Goal: Task Accomplishment & Management: Use online tool/utility

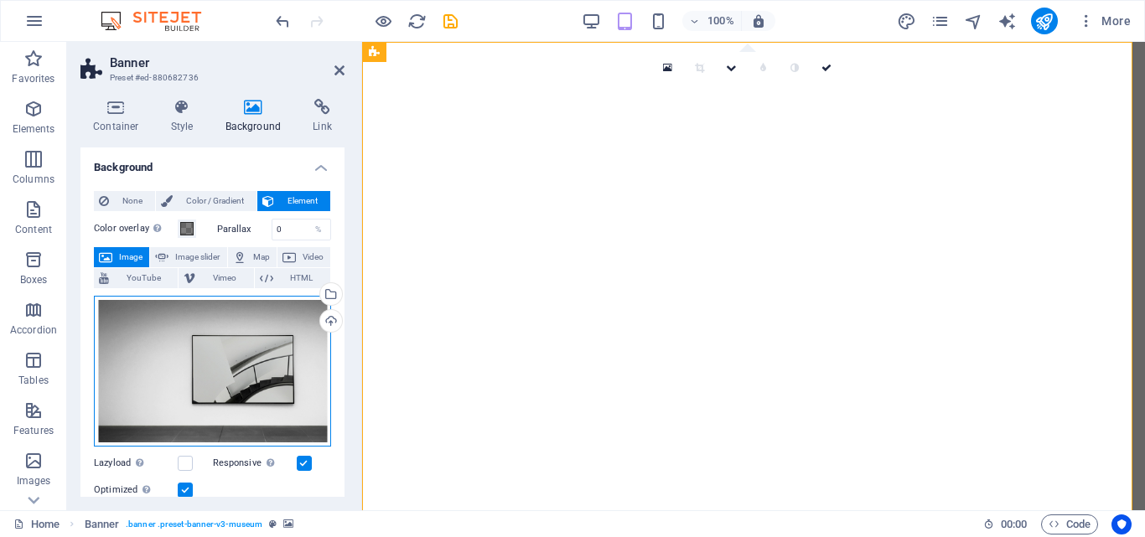
drag, startPoint x: 0, startPoint y: 0, endPoint x: 288, endPoint y: 288, distance: 407.3
click at [289, 296] on div "Drag files here, click to choose files or select files from Files or our free s…" at bounding box center [212, 372] width 237 height 152
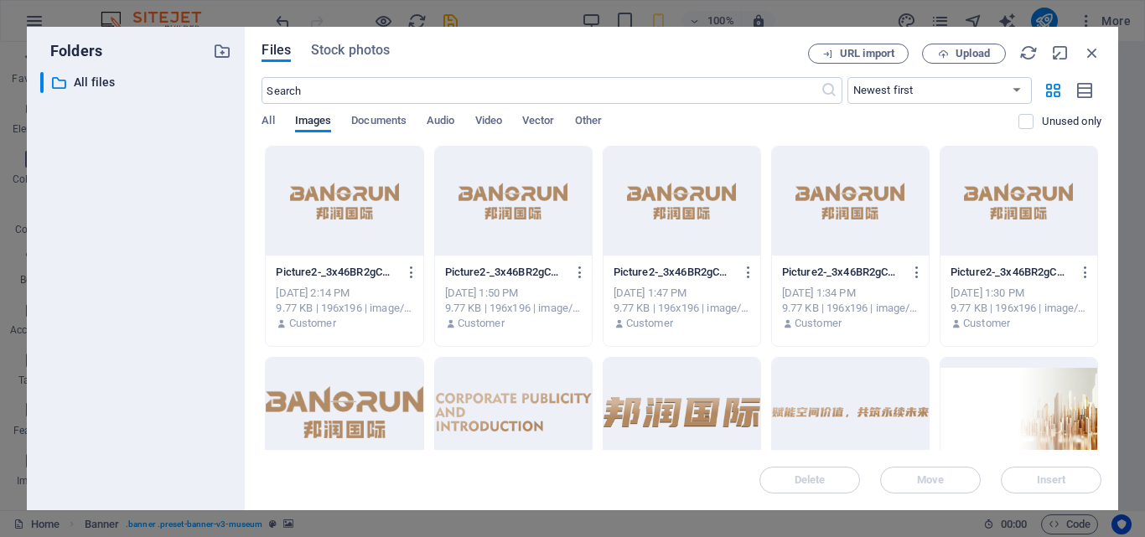
click at [1006, 413] on div at bounding box center [1019, 412] width 157 height 109
drag, startPoint x: 1030, startPoint y: 483, endPoint x: 277, endPoint y: 355, distance: 764.5
click at [1030, 483] on span "Insert" at bounding box center [1051, 480] width 87 height 10
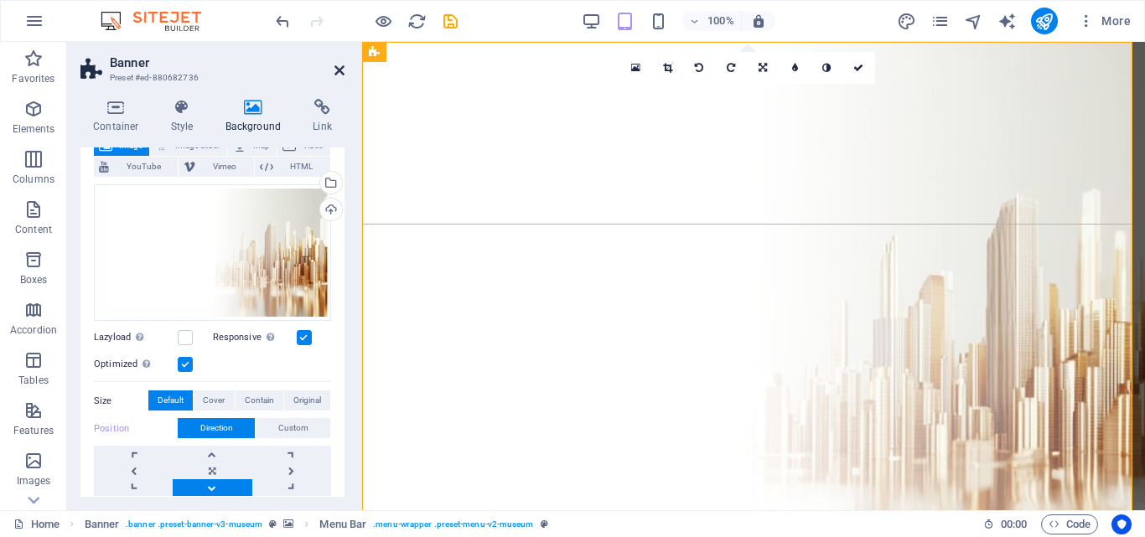
click at [342, 71] on icon at bounding box center [340, 70] width 10 height 13
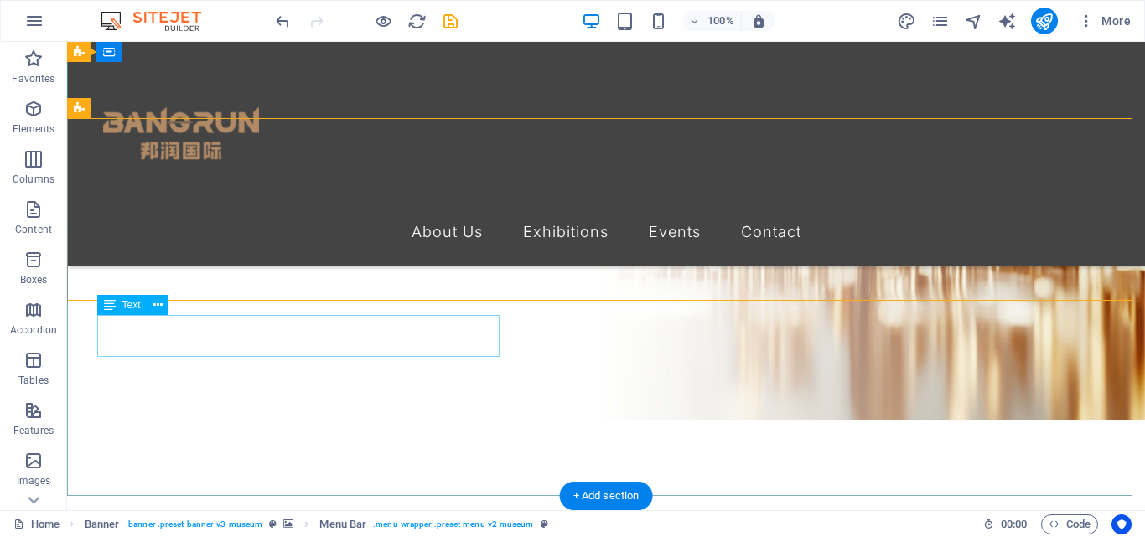
scroll to position [112, 0]
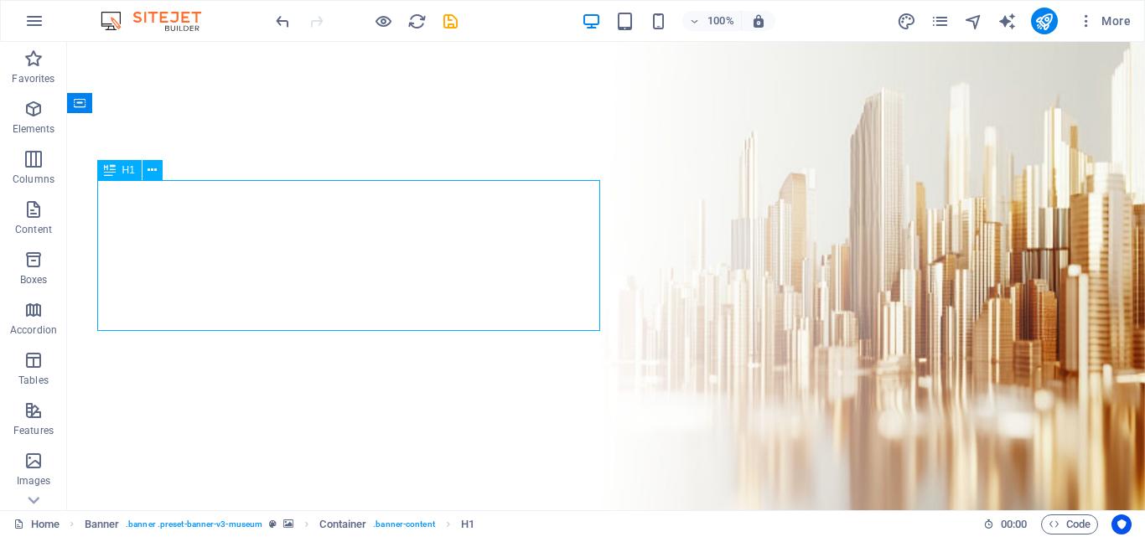
click at [154, 173] on icon at bounding box center [152, 171] width 9 height 18
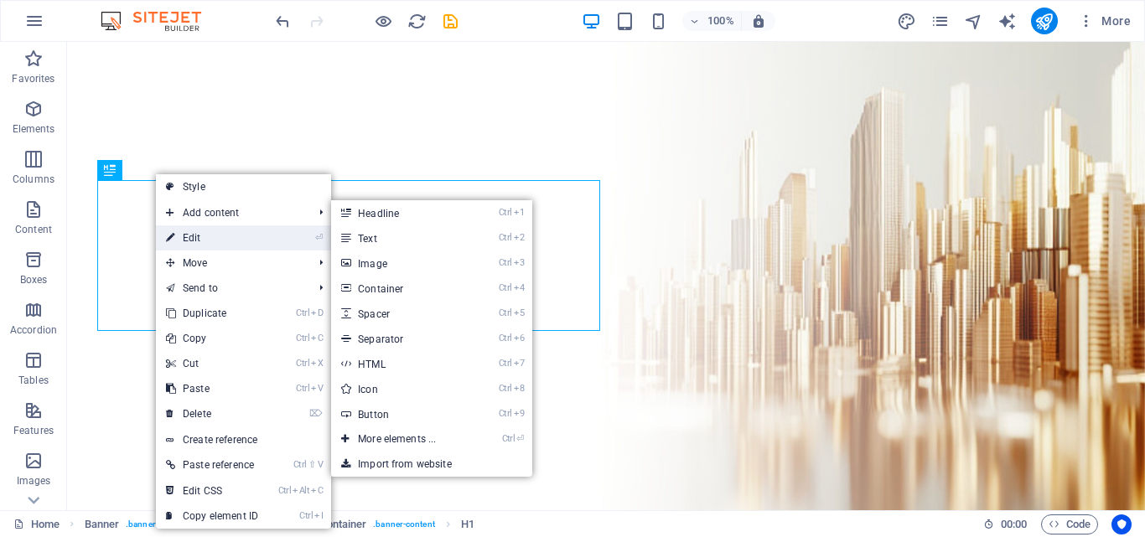
click at [205, 238] on link "⏎ Edit" at bounding box center [212, 238] width 112 height 25
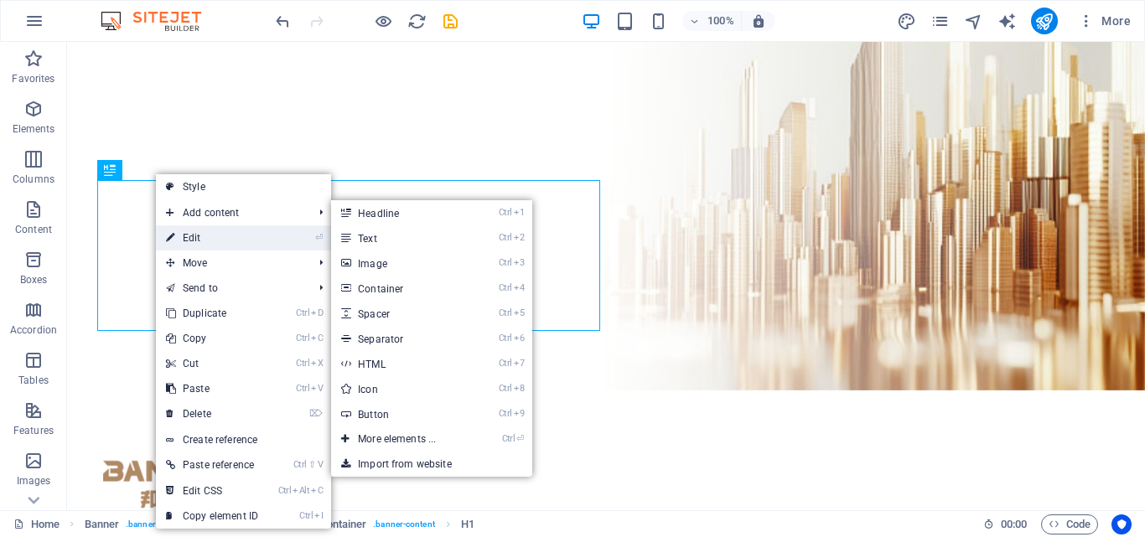
select select "%"
select select "px"
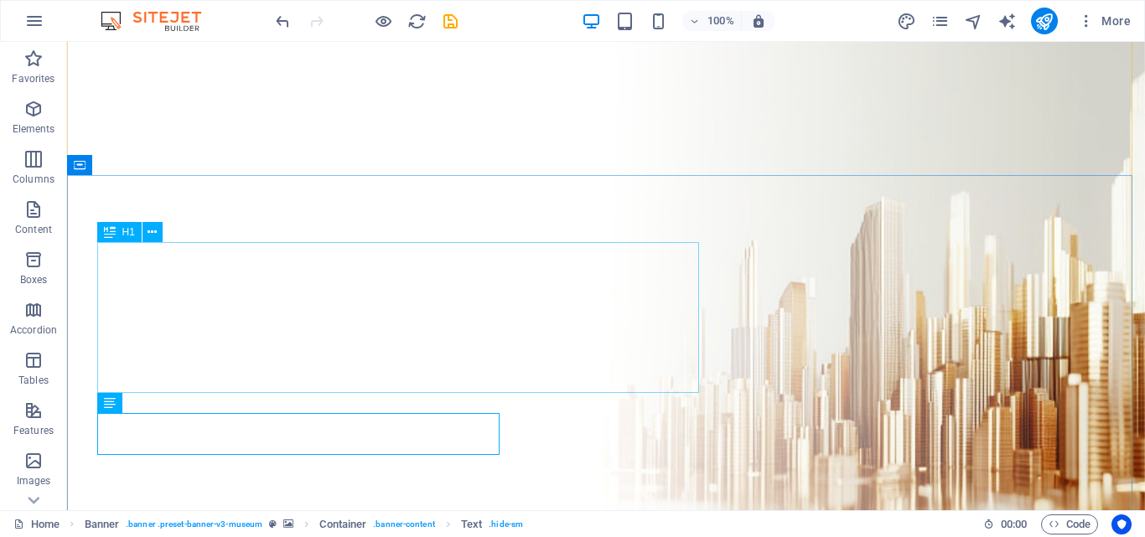
scroll to position [0, 0]
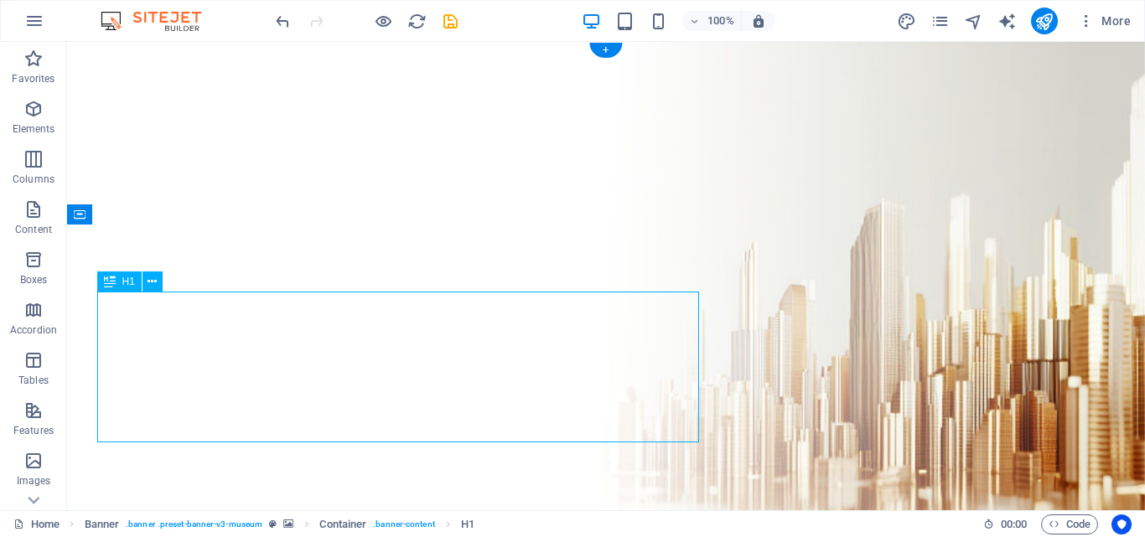
select select "%"
select select "px"
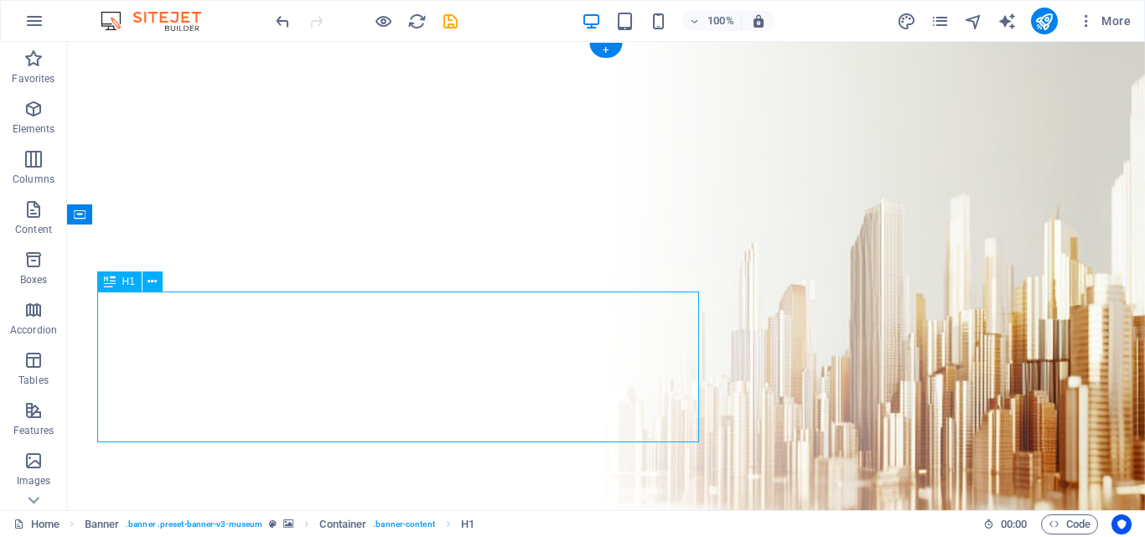
select select "px"
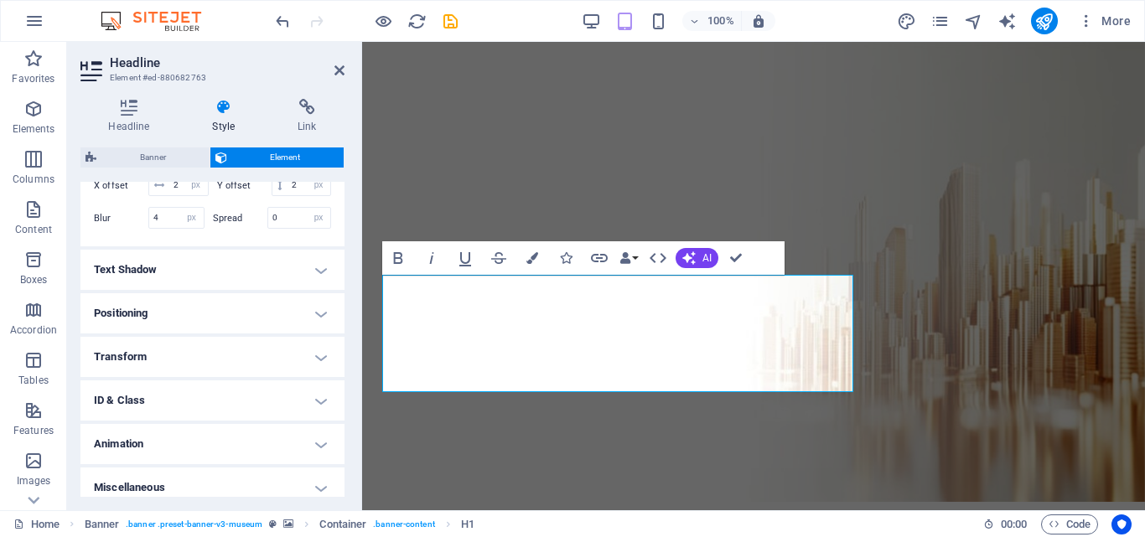
scroll to position [545, 0]
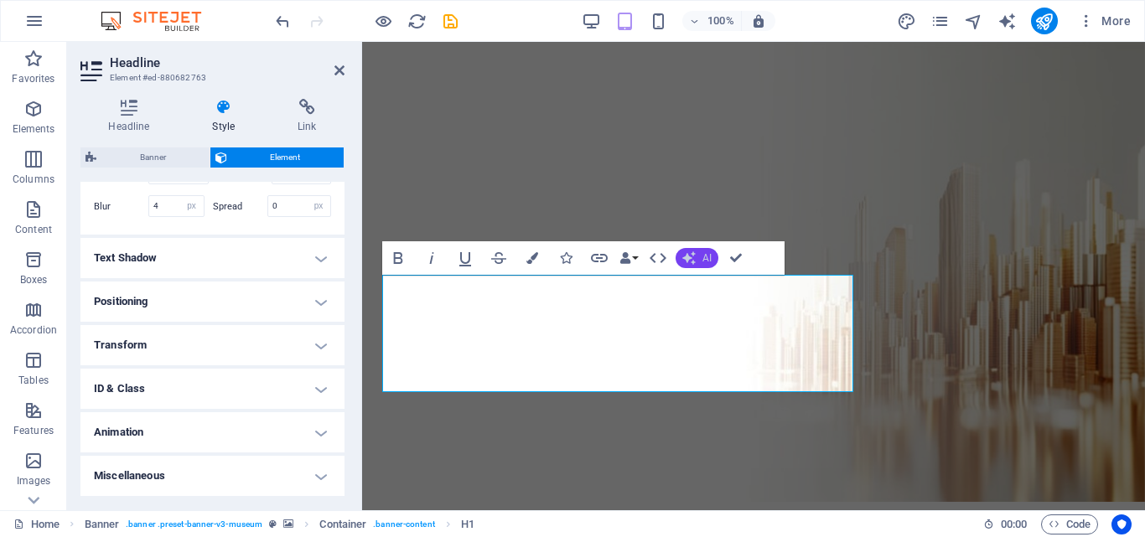
click at [693, 258] on icon "button" at bounding box center [688, 258] width 13 height 13
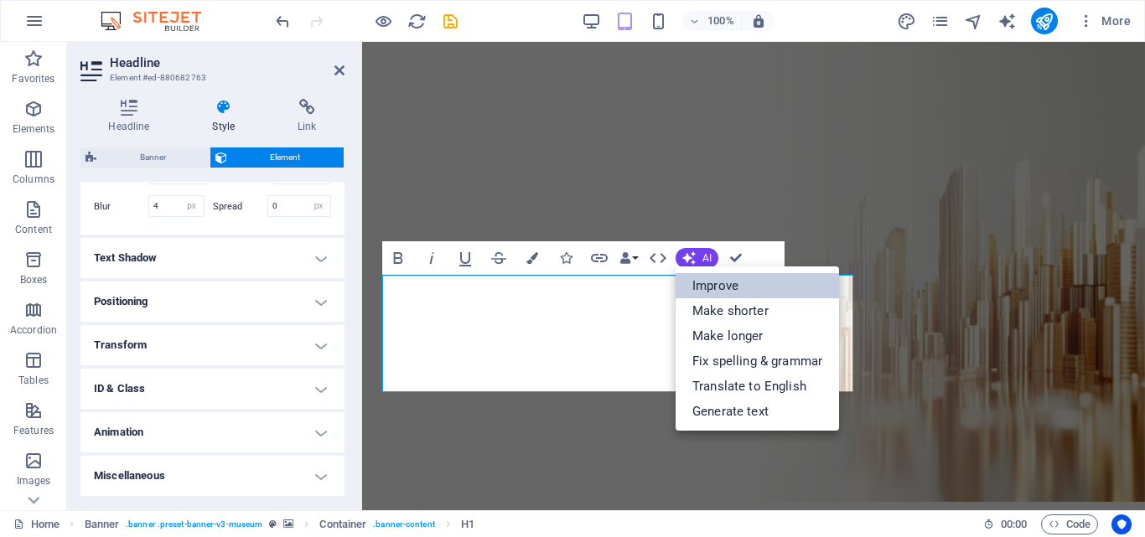
click at [721, 283] on link "Improve" at bounding box center [757, 285] width 163 height 25
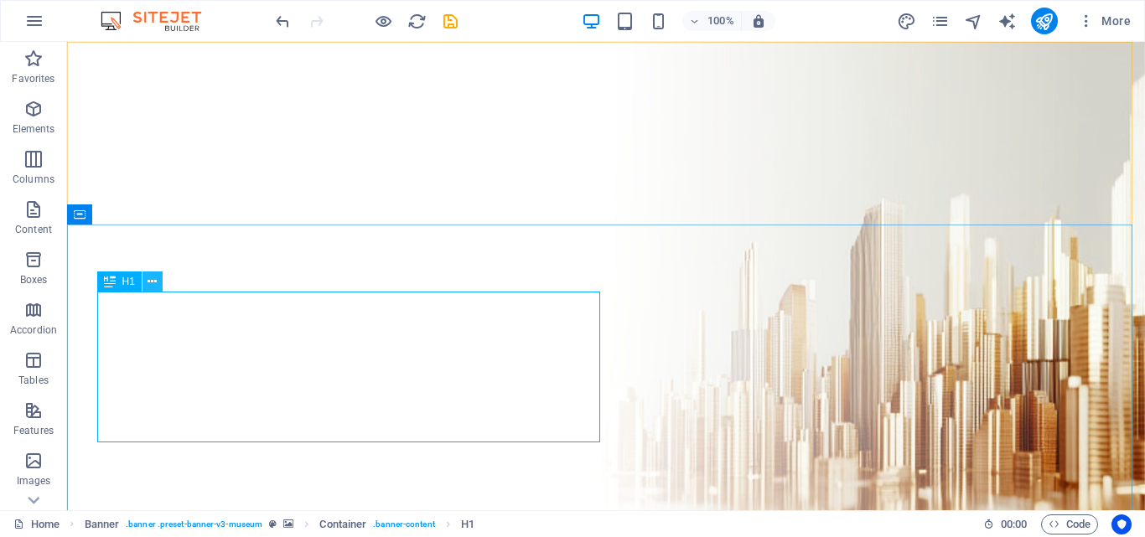
click at [158, 281] on button at bounding box center [153, 282] width 20 height 20
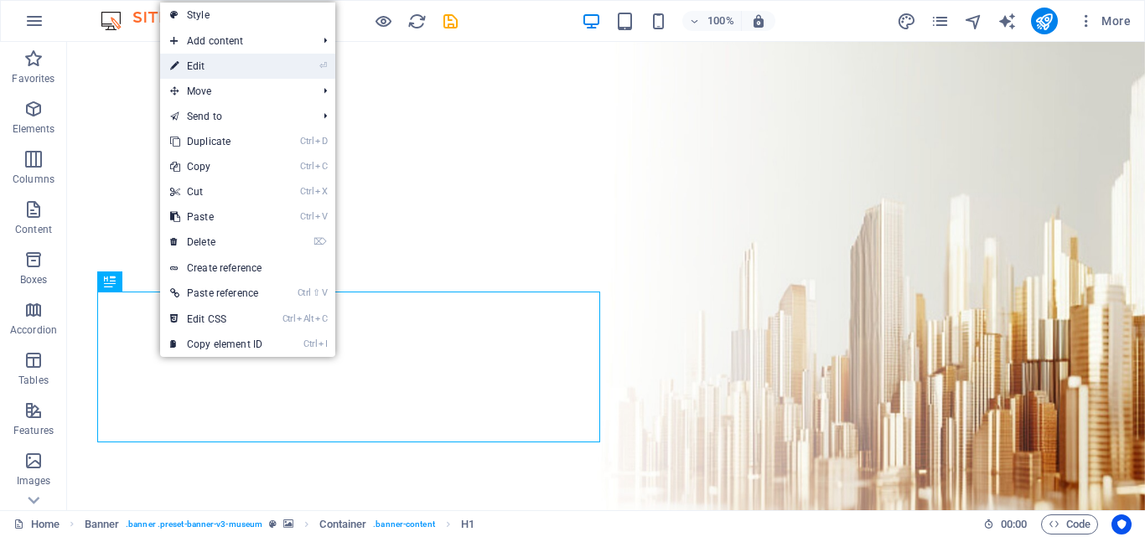
click at [220, 60] on link "⏎ Edit" at bounding box center [216, 66] width 112 height 25
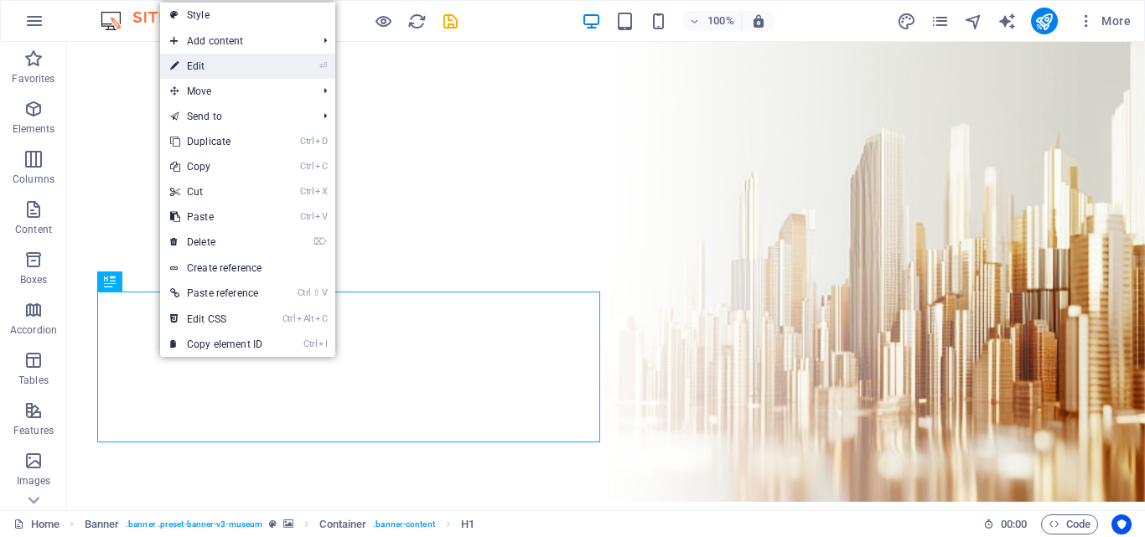
select select "%"
select select "px"
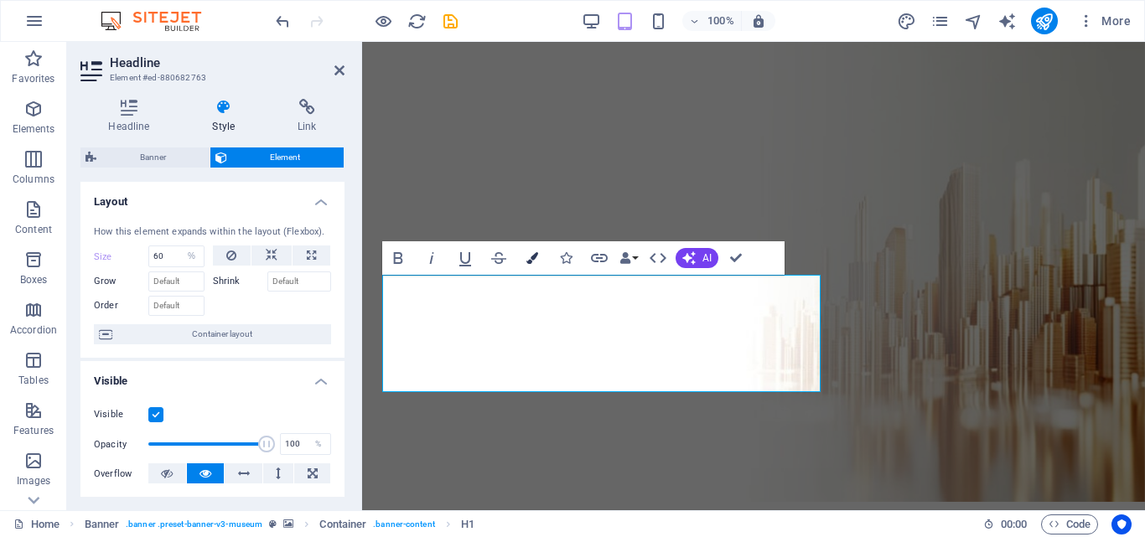
click at [533, 261] on icon "button" at bounding box center [533, 258] width 12 height 12
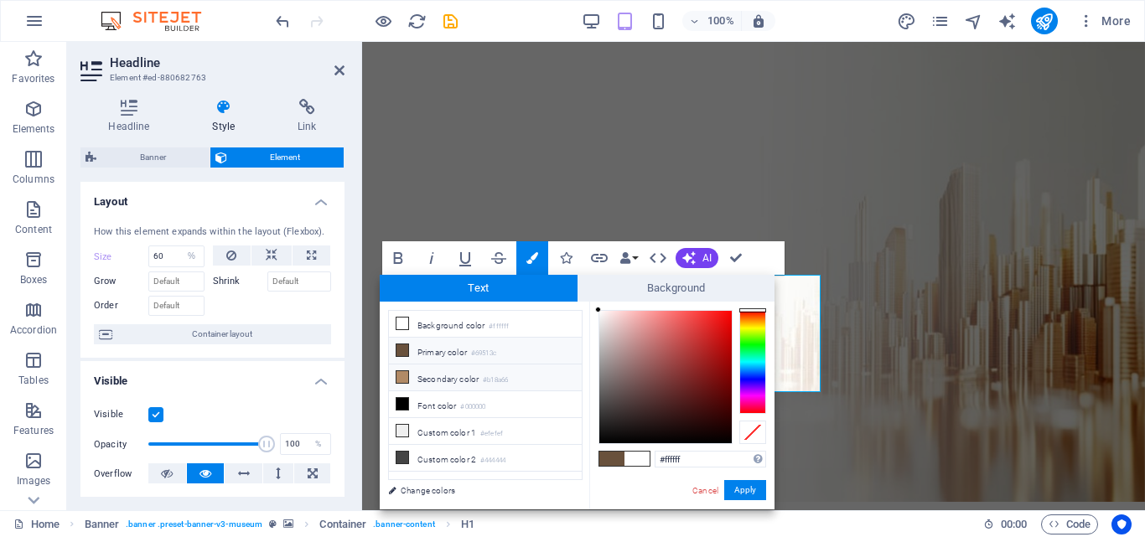
click at [407, 376] on icon at bounding box center [403, 377] width 12 height 12
type input "#b18a66"
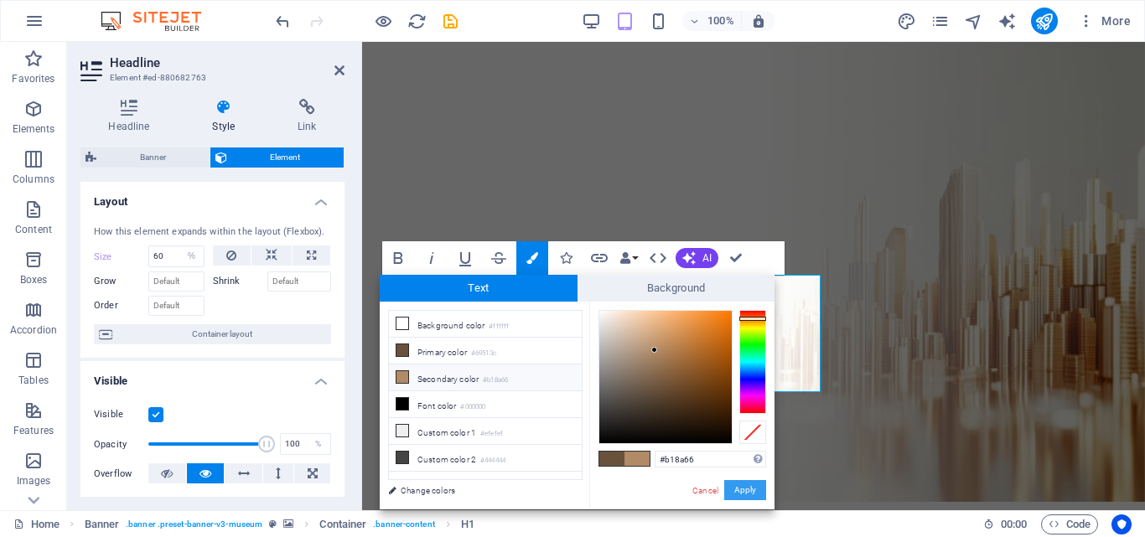
click at [741, 492] on button "Apply" at bounding box center [745, 490] width 42 height 20
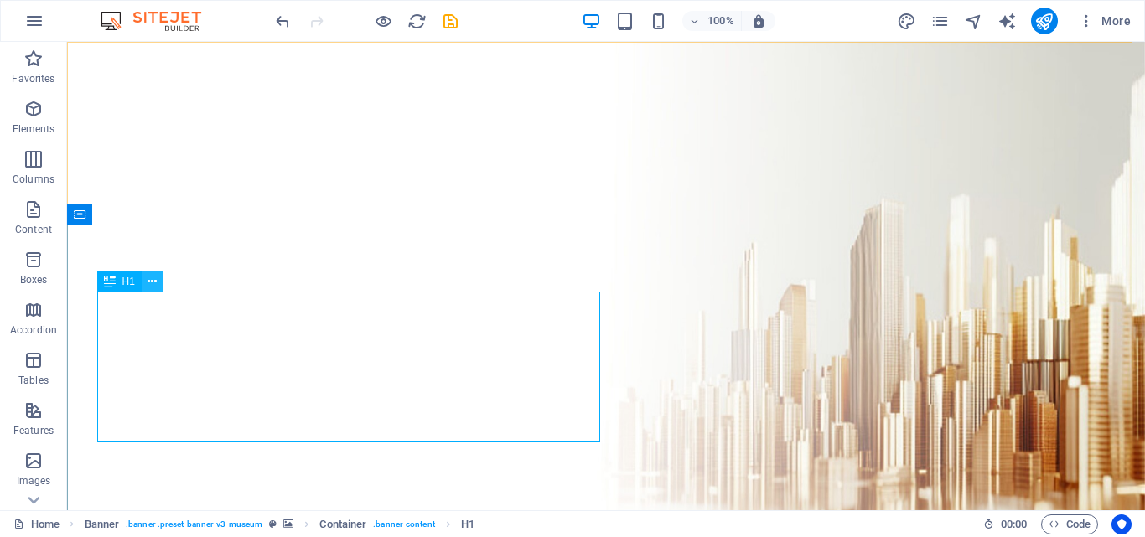
click at [150, 281] on icon at bounding box center [152, 282] width 9 height 18
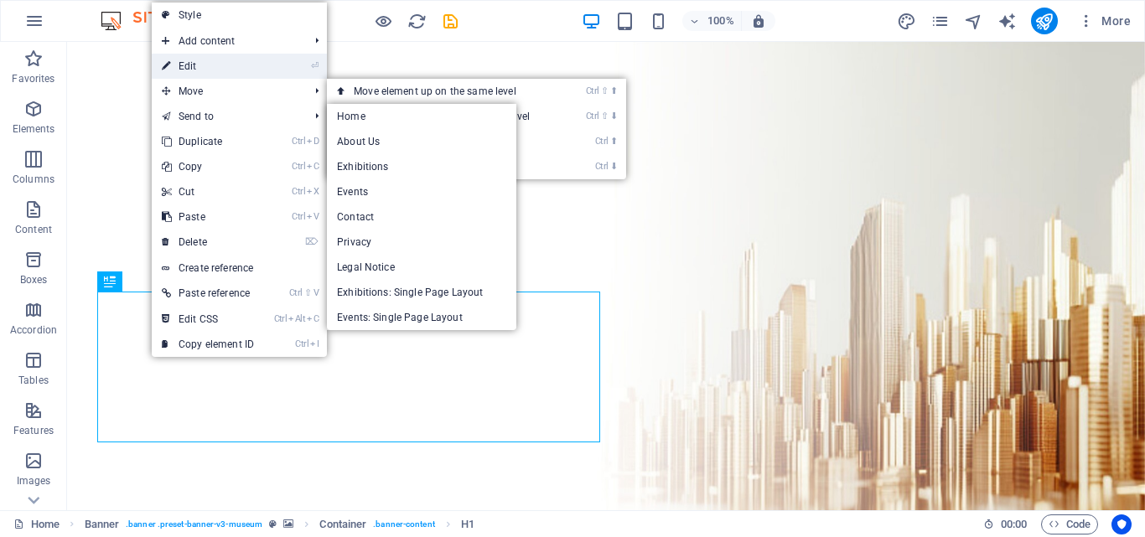
click at [201, 69] on link "⏎ Edit" at bounding box center [208, 66] width 112 height 25
select select "%"
select select "px"
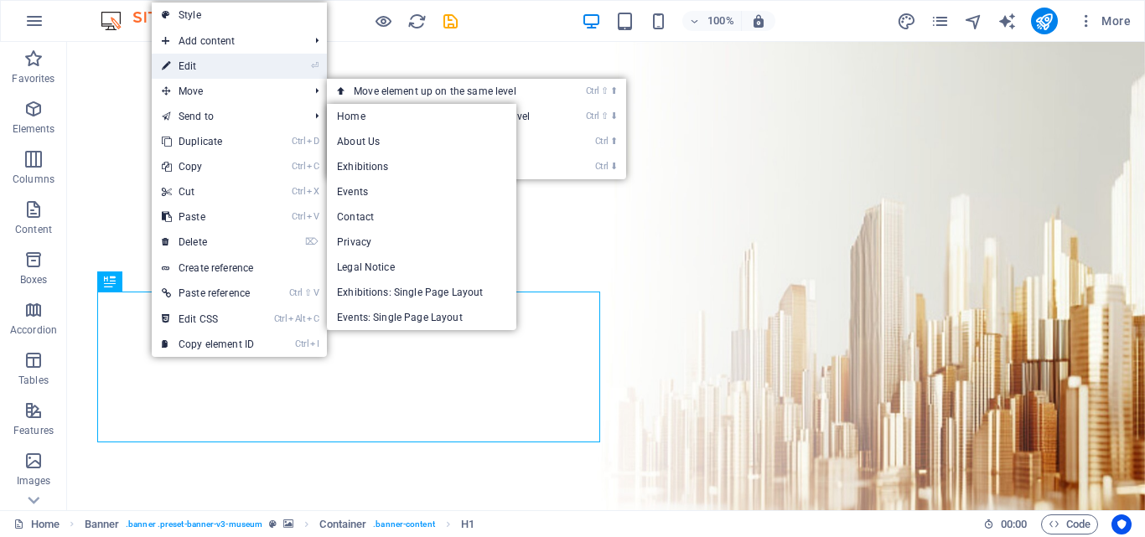
select select "px"
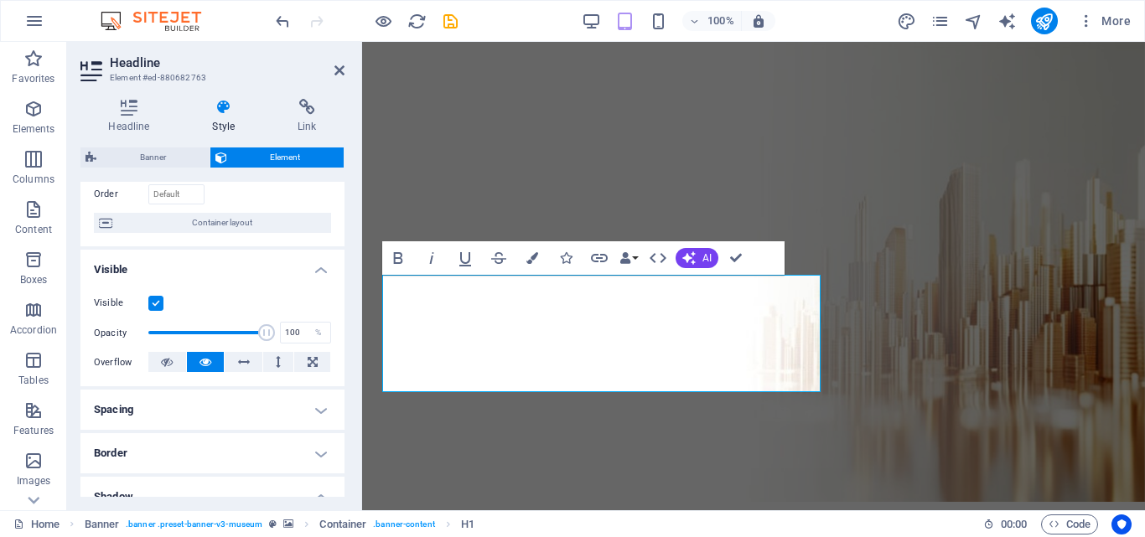
scroll to position [0, 0]
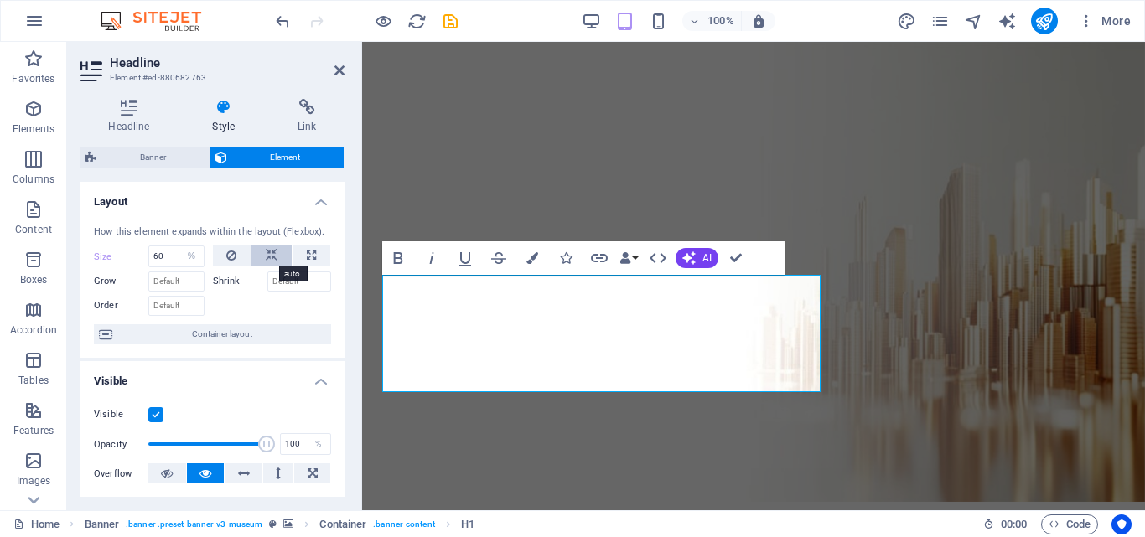
click at [268, 257] on icon at bounding box center [272, 256] width 12 height 20
select select "DISABLED_OPTION_VALUE"
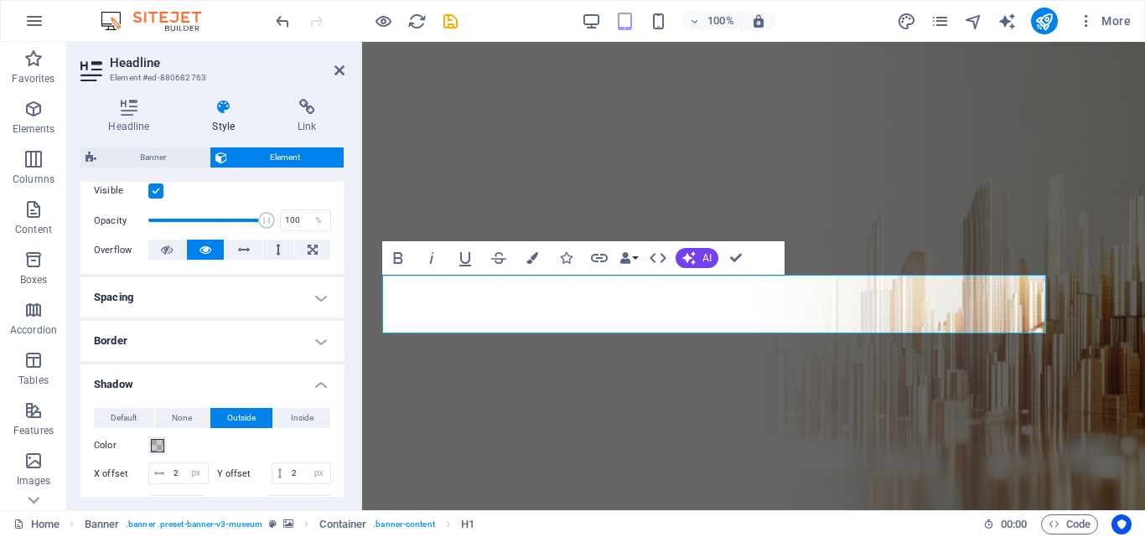
scroll to position [335, 0]
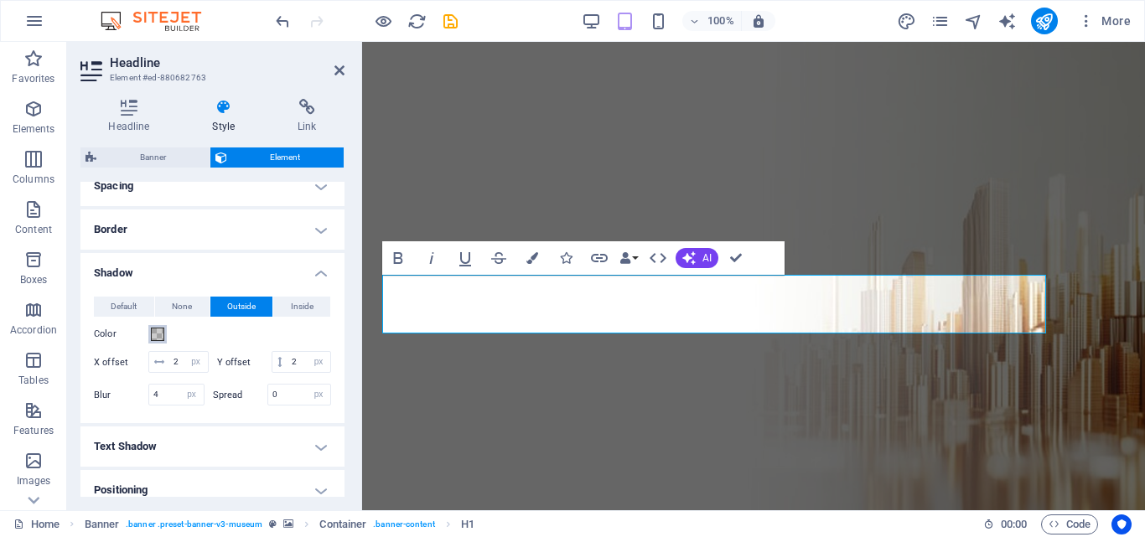
click at [158, 331] on span at bounding box center [157, 334] width 13 height 13
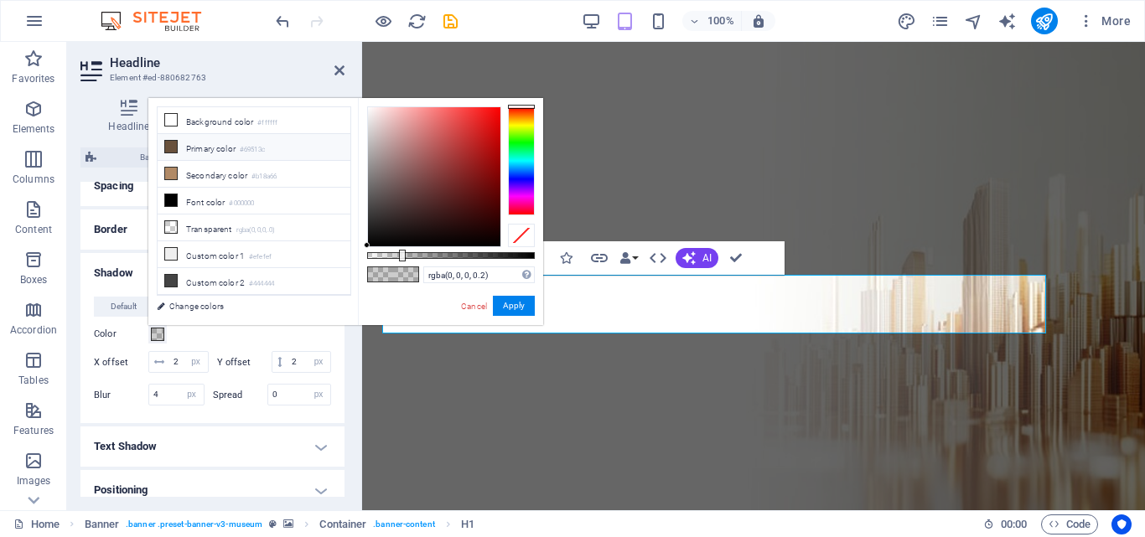
click at [178, 143] on li "Primary color #69513c" at bounding box center [254, 147] width 193 height 27
type input "#69513c"
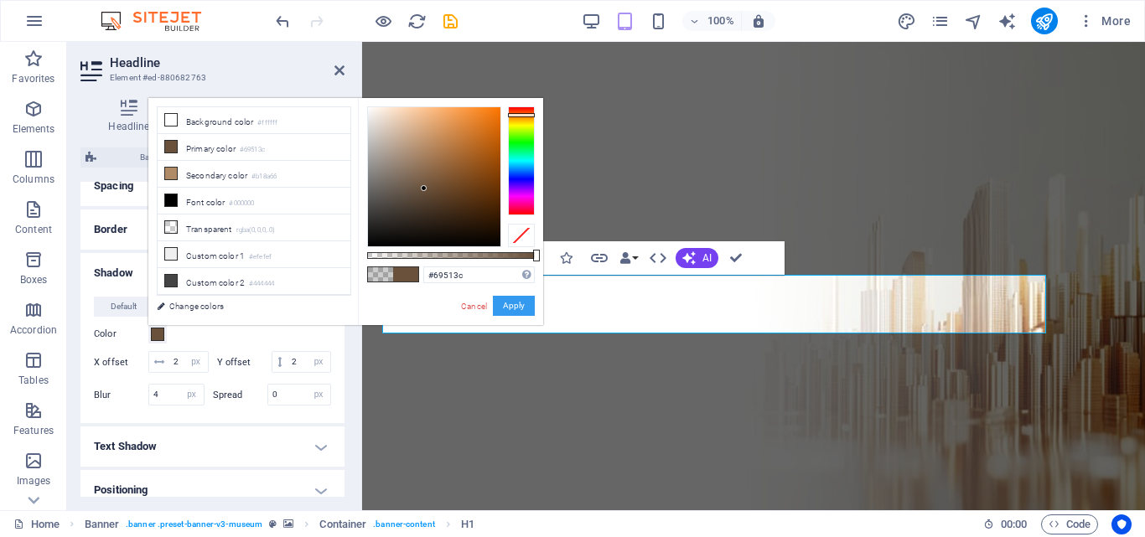
click at [532, 308] on button "Apply" at bounding box center [514, 306] width 42 height 20
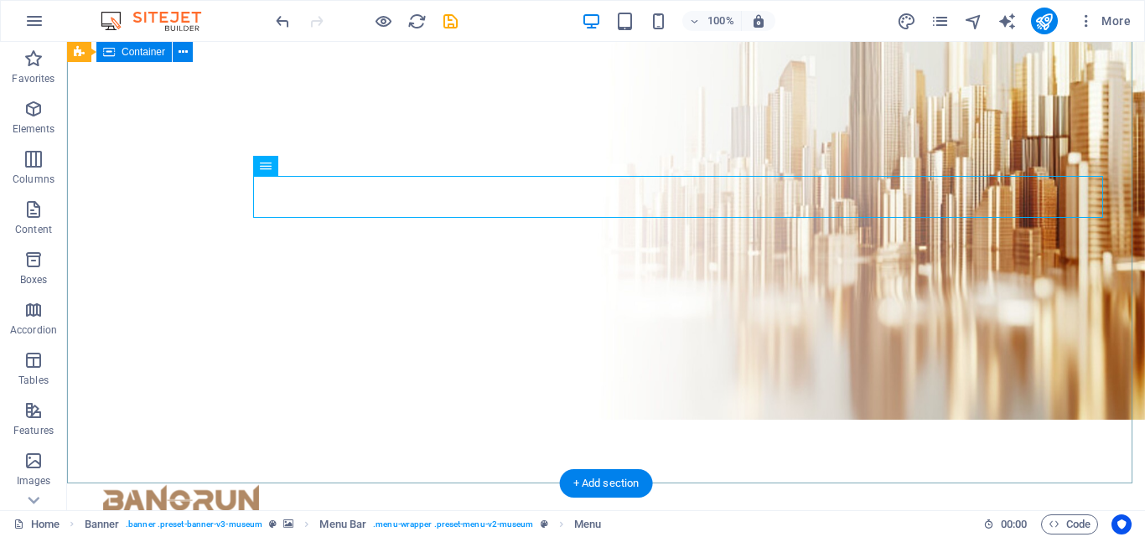
scroll to position [0, 0]
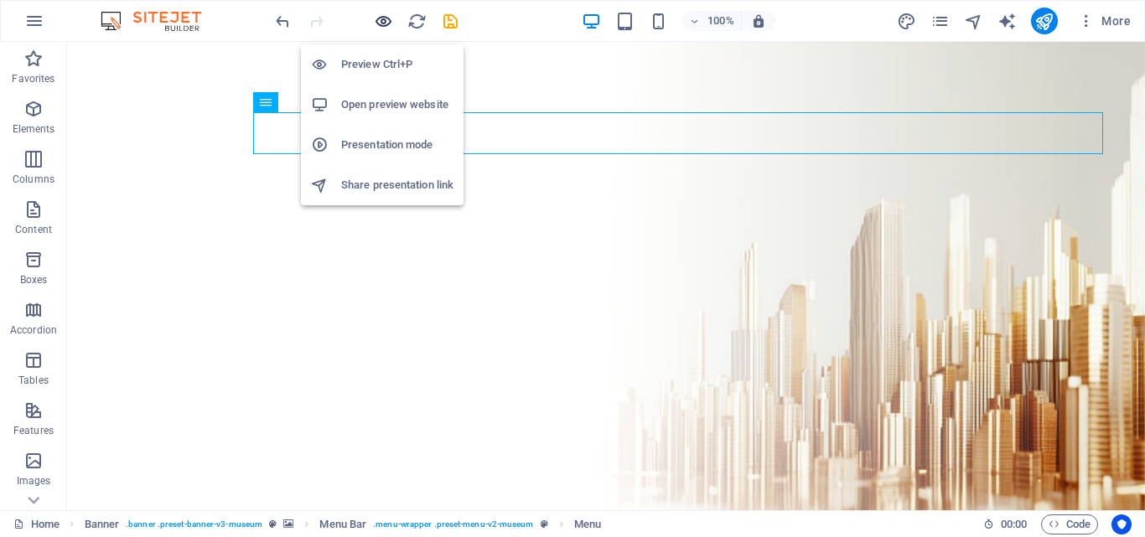
click at [375, 24] on icon "button" at bounding box center [383, 21] width 19 height 19
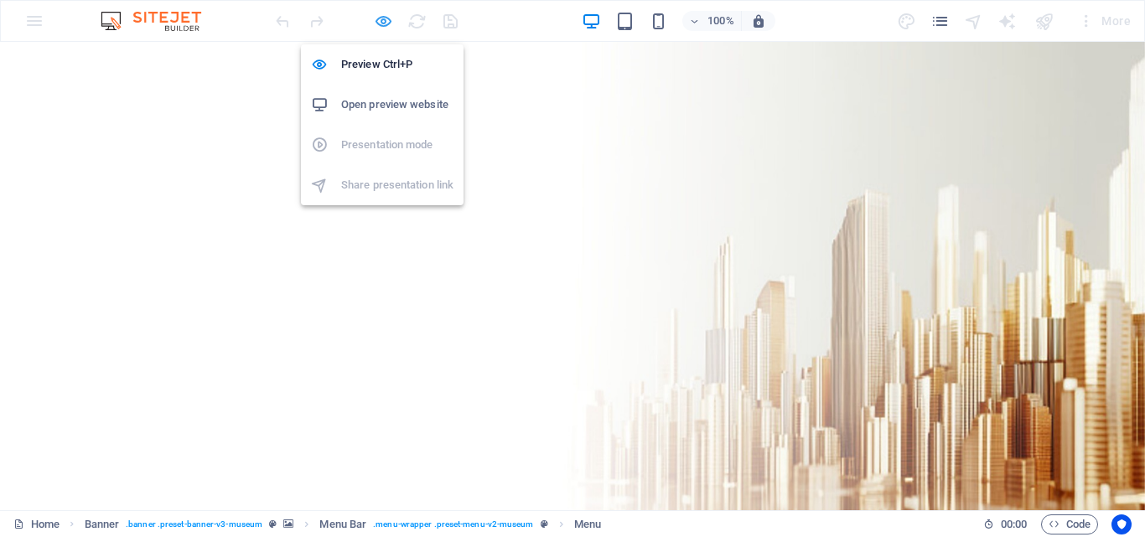
click at [384, 18] on icon "button" at bounding box center [383, 21] width 19 height 19
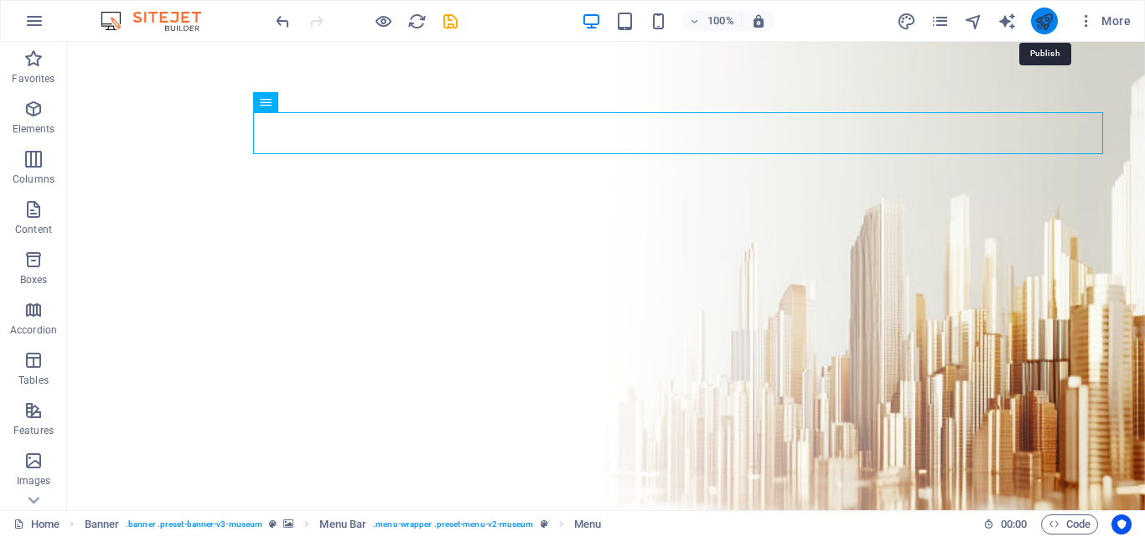
click at [1042, 22] on icon "publish" at bounding box center [1044, 21] width 19 height 19
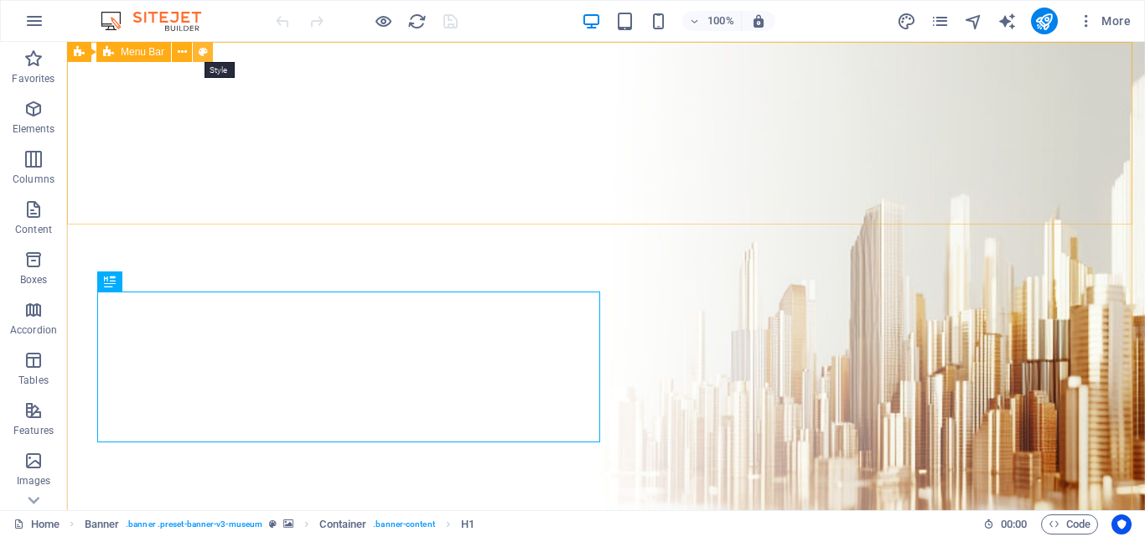
click at [0, 0] on icon at bounding box center [0, 0] width 0 height 0
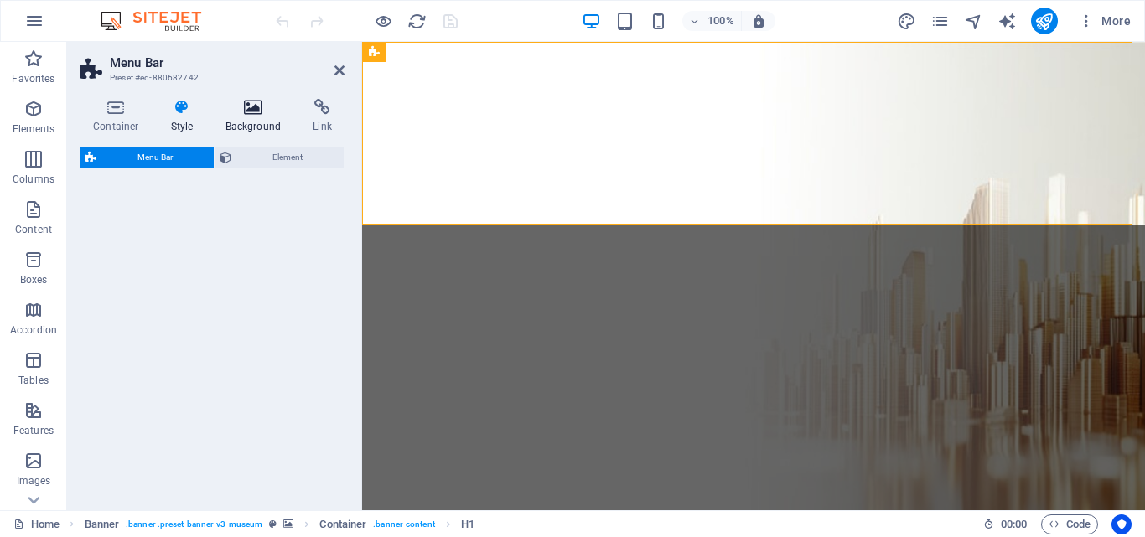
select select "rem"
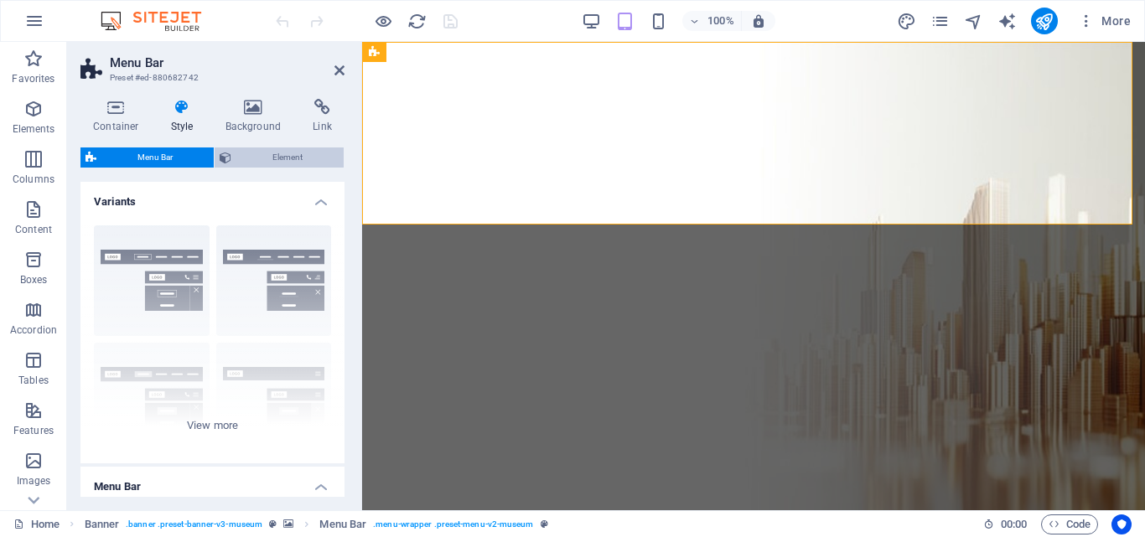
click at [258, 151] on span "Element" at bounding box center [287, 158] width 102 height 20
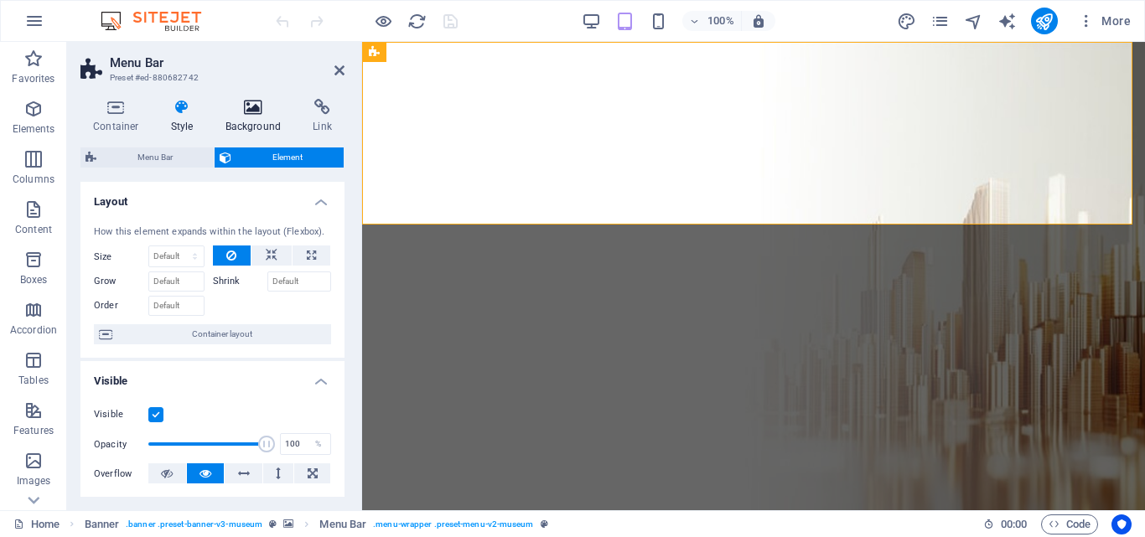
click at [246, 112] on icon at bounding box center [253, 107] width 81 height 17
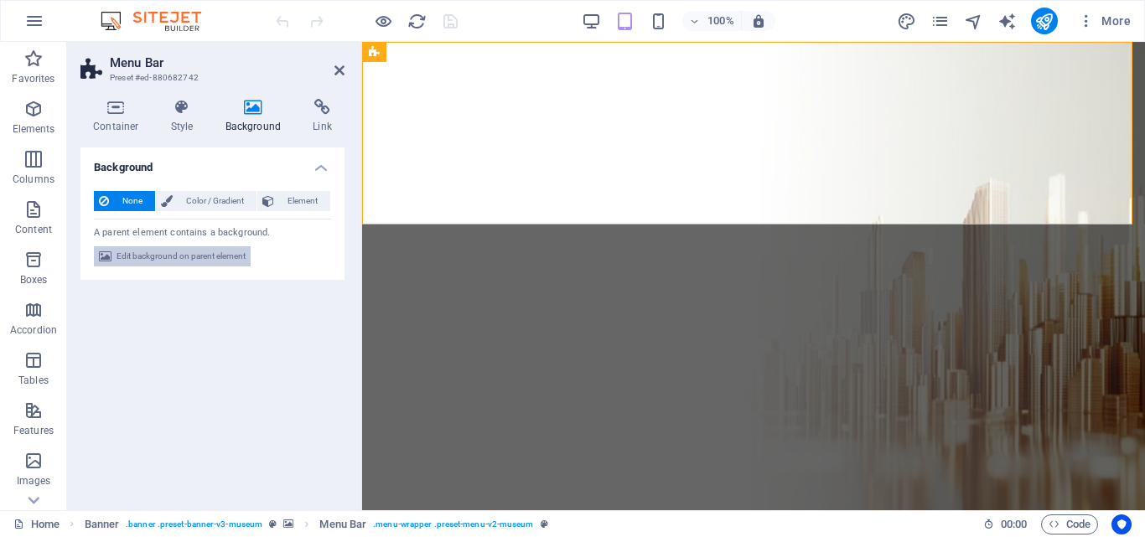
click at [213, 259] on span "Edit background on parent element" at bounding box center [181, 256] width 129 height 20
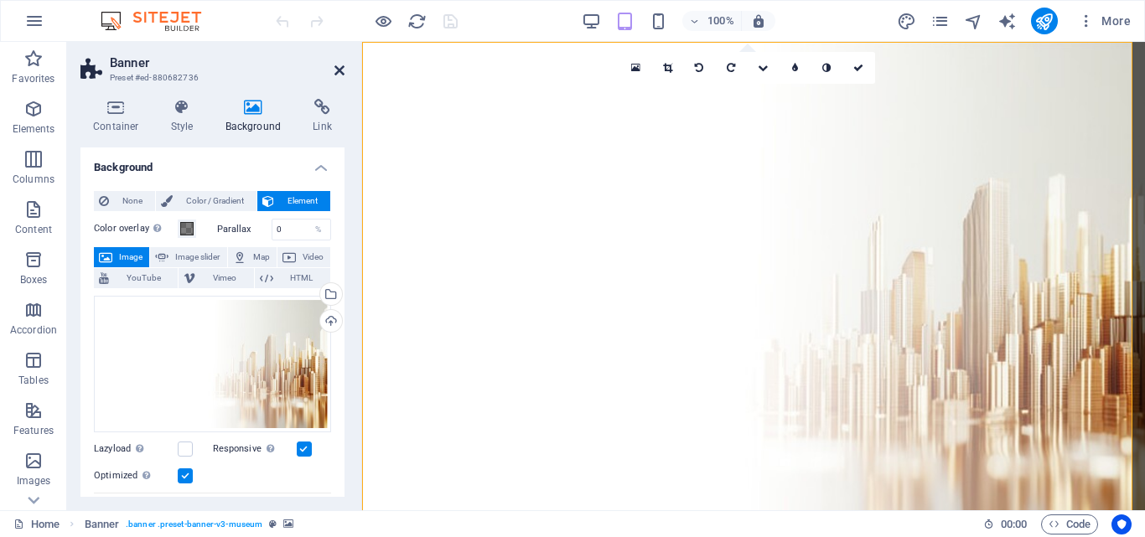
click at [340, 76] on icon at bounding box center [340, 70] width 10 height 13
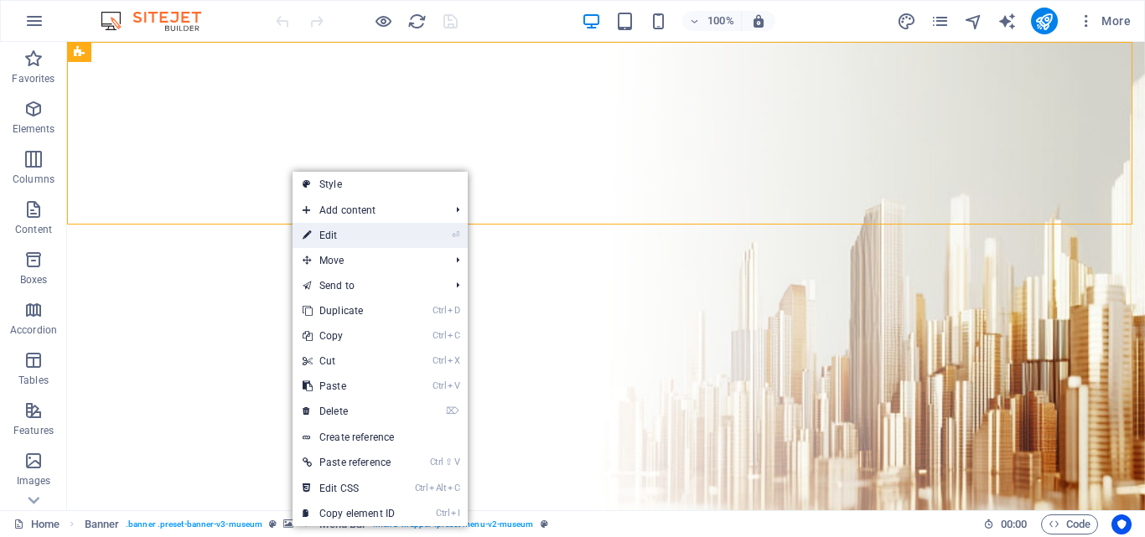
click at [370, 231] on link "⏎ Edit" at bounding box center [349, 235] width 112 height 25
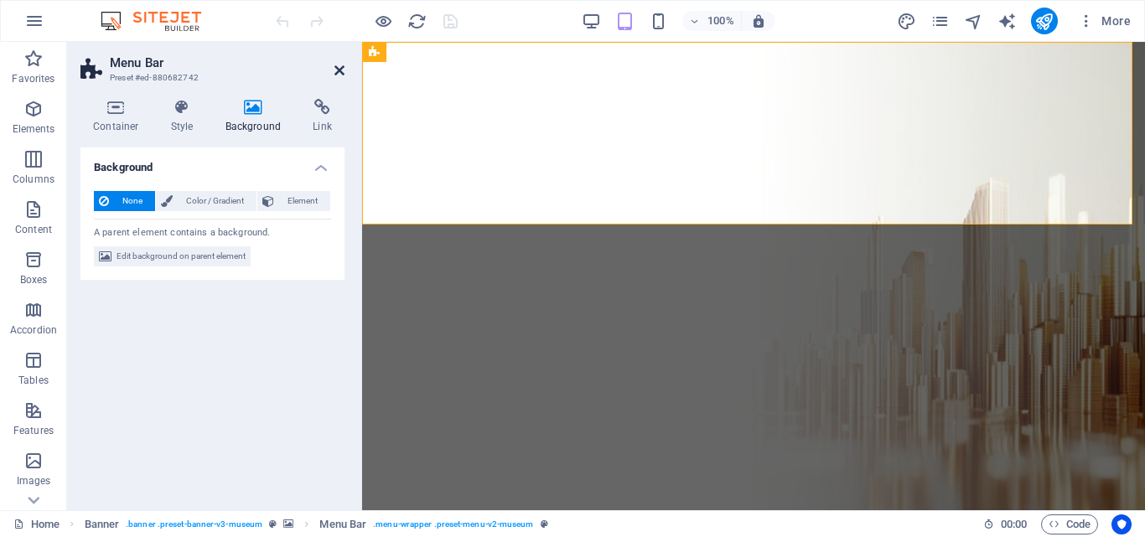
click at [337, 68] on icon at bounding box center [340, 70] width 10 height 13
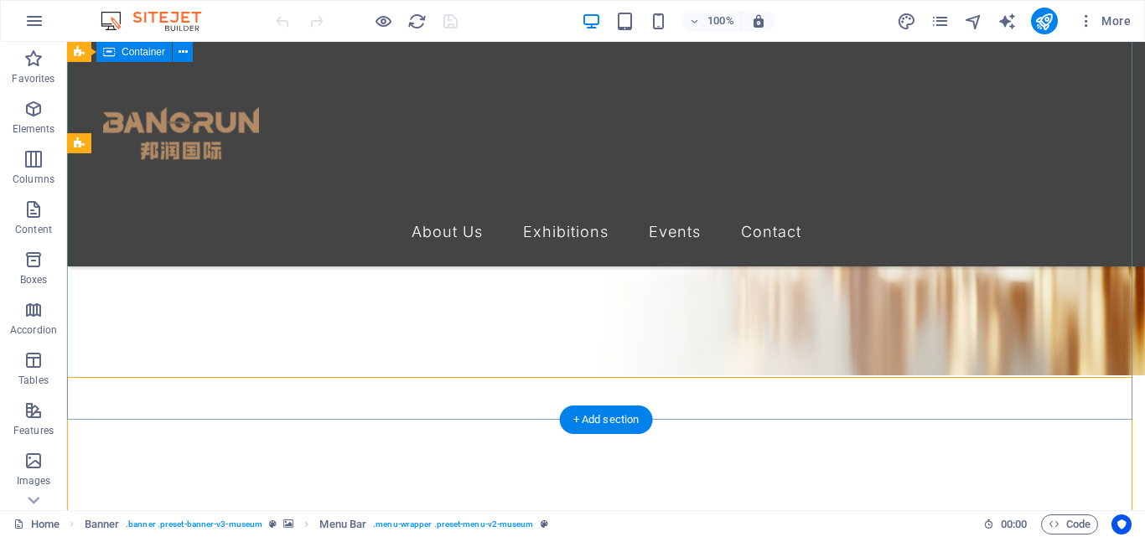
scroll to position [224, 0]
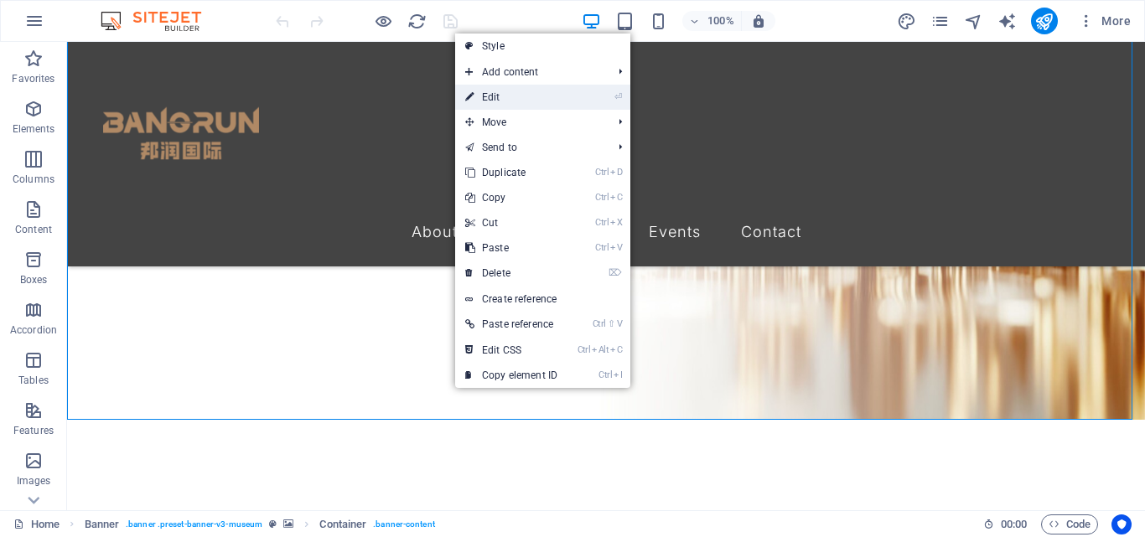
click at [519, 99] on link "⏎ Edit" at bounding box center [511, 97] width 112 height 25
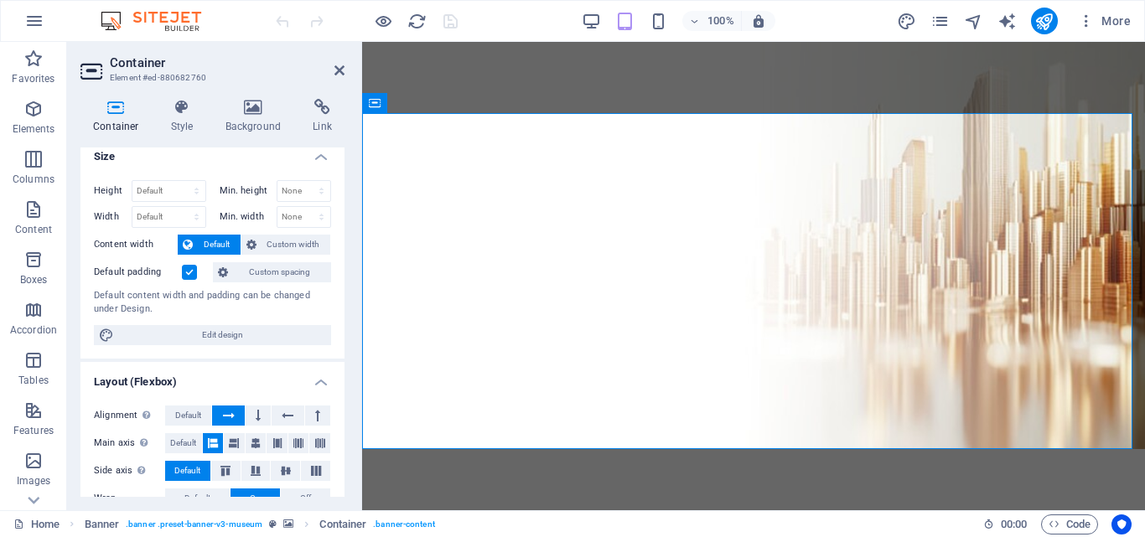
scroll to position [0, 0]
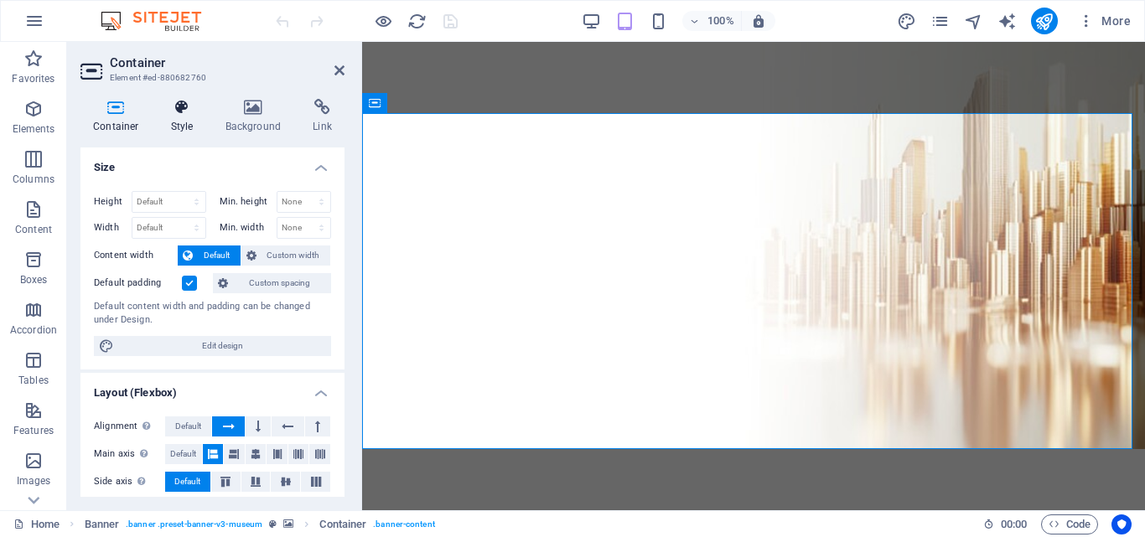
click at [192, 117] on h4 "Style" at bounding box center [185, 116] width 54 height 35
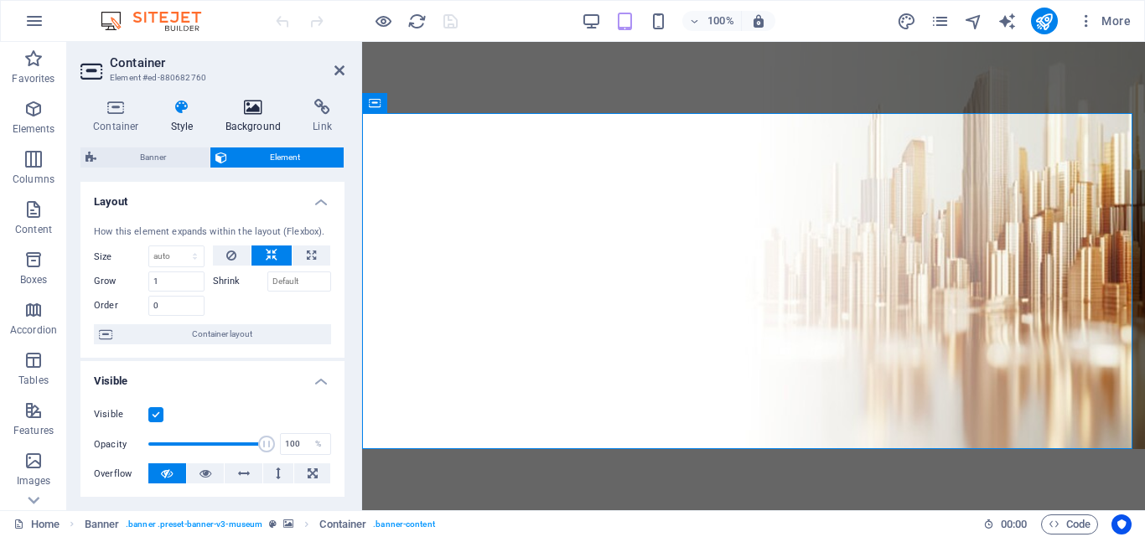
click at [253, 115] on icon at bounding box center [253, 107] width 81 height 17
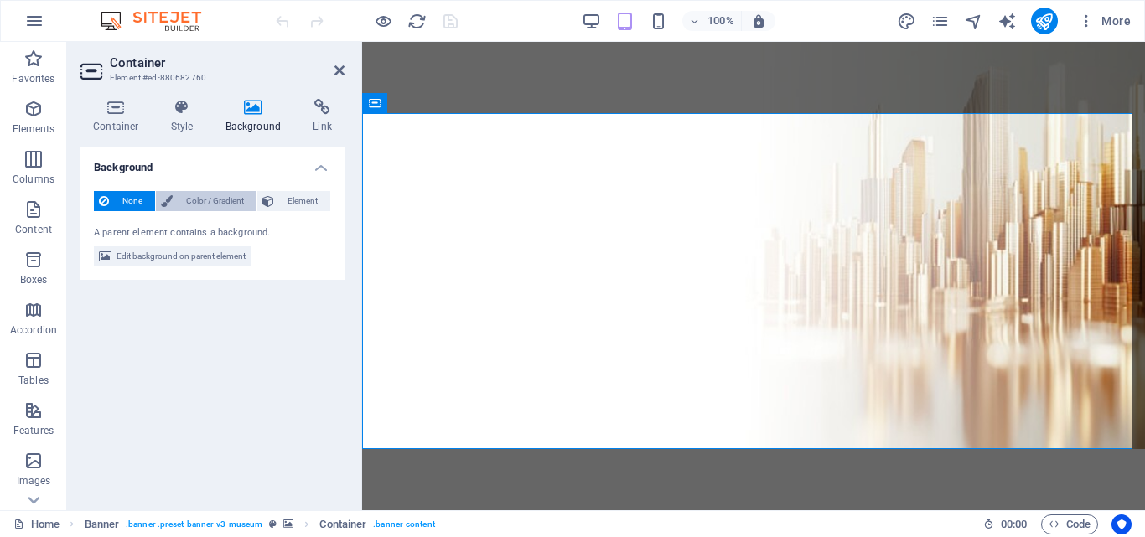
click at [224, 198] on span "Color / Gradient" at bounding box center [215, 201] width 74 height 20
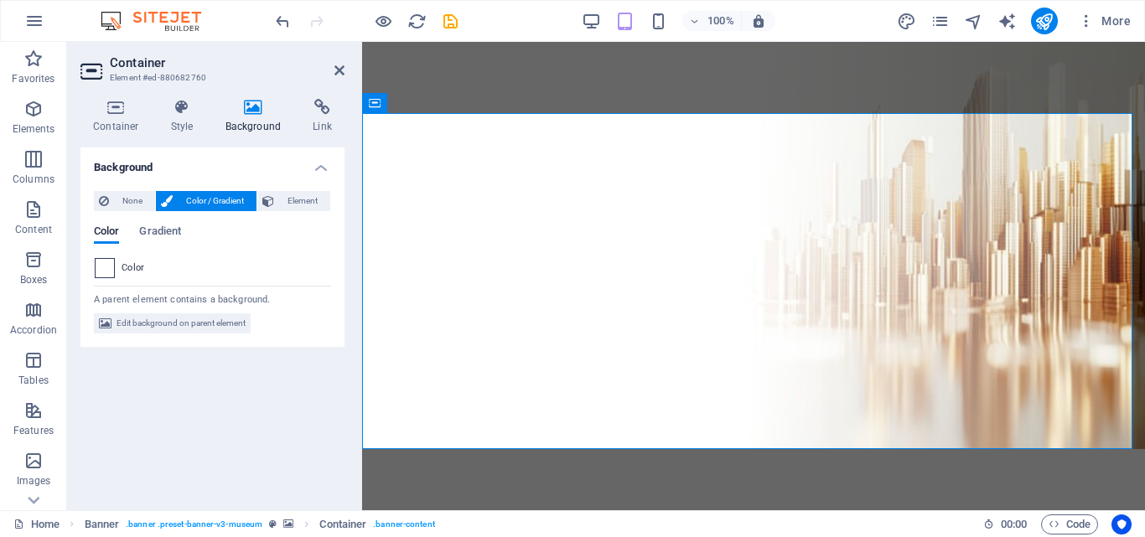
click at [100, 268] on span at bounding box center [105, 268] width 18 height 18
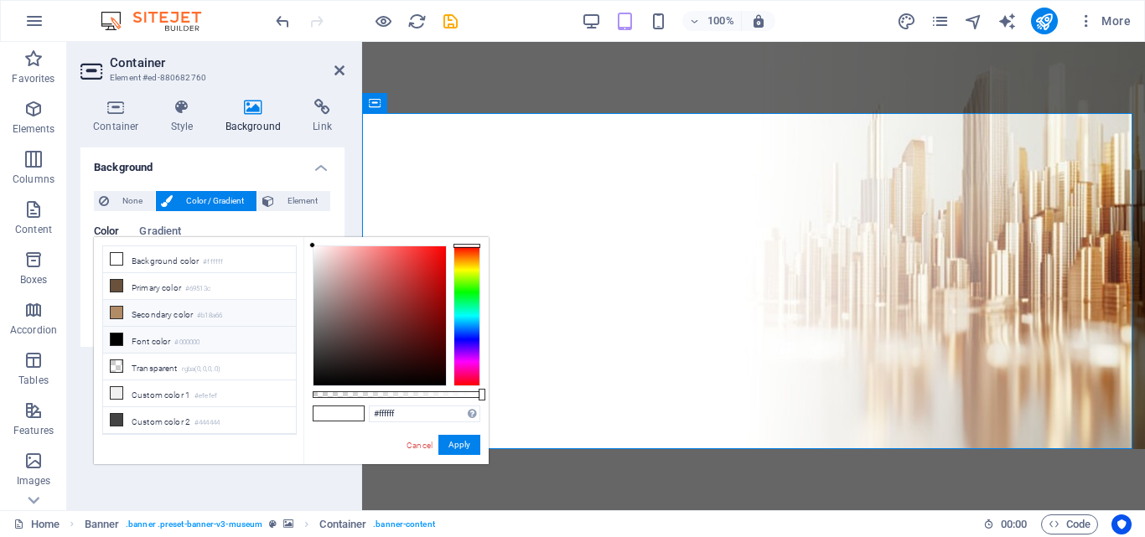
click at [143, 314] on li "Secondary color #b18a66" at bounding box center [199, 313] width 193 height 27
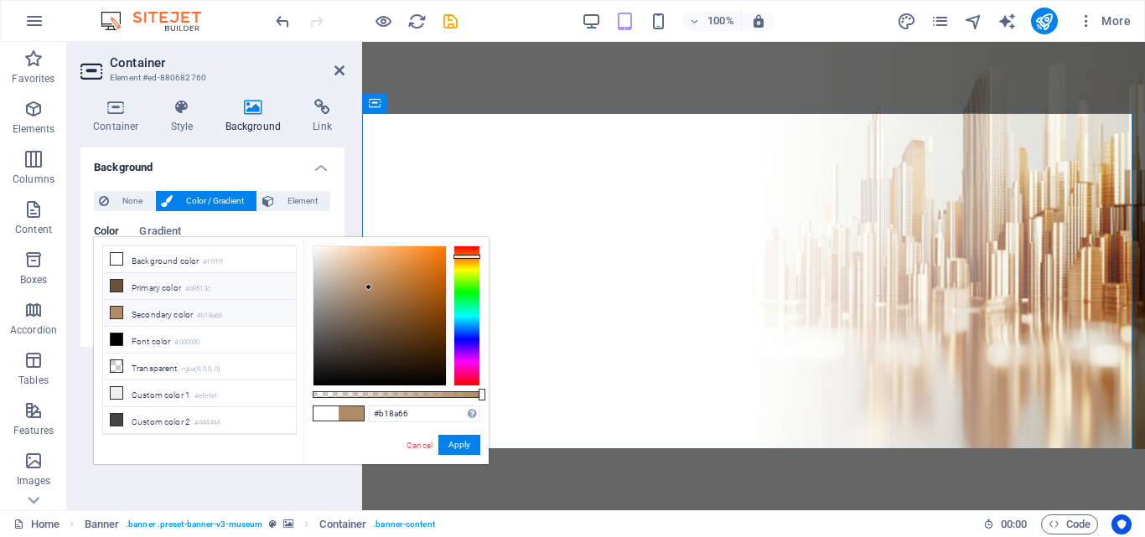
click at [155, 282] on li "Primary color #69513c" at bounding box center [199, 286] width 193 height 27
type input "#69513c"
click at [472, 442] on button "Apply" at bounding box center [459, 445] width 42 height 20
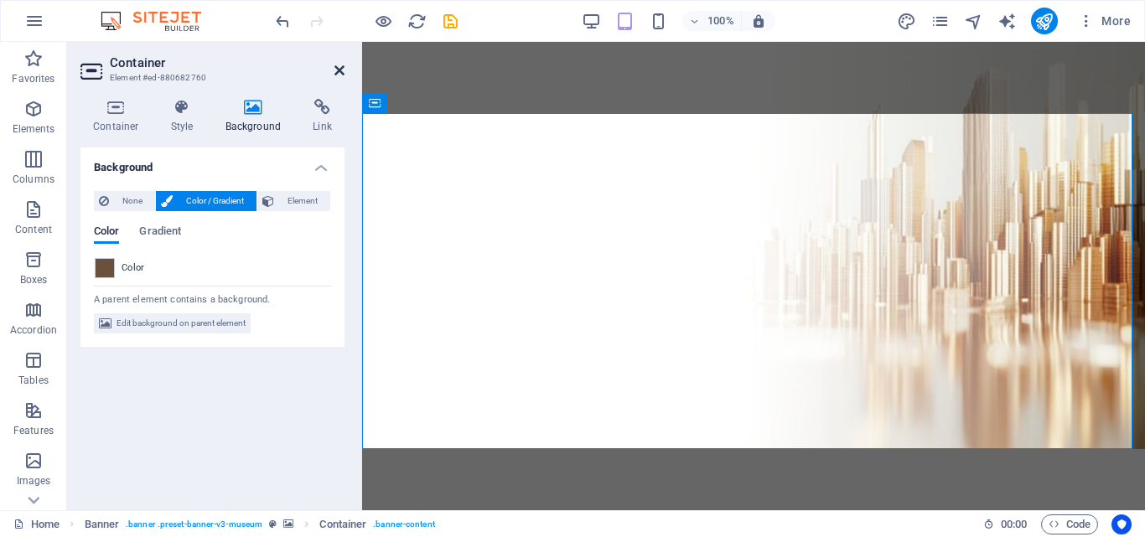
click at [342, 69] on icon at bounding box center [340, 70] width 10 height 13
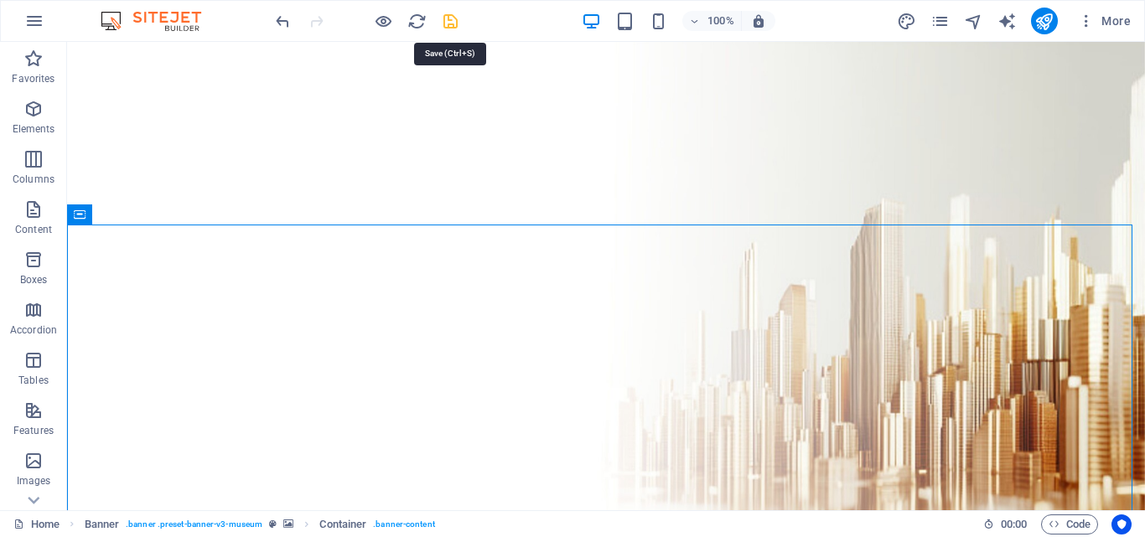
click at [0, 0] on icon "save" at bounding box center [0, 0] width 0 height 0
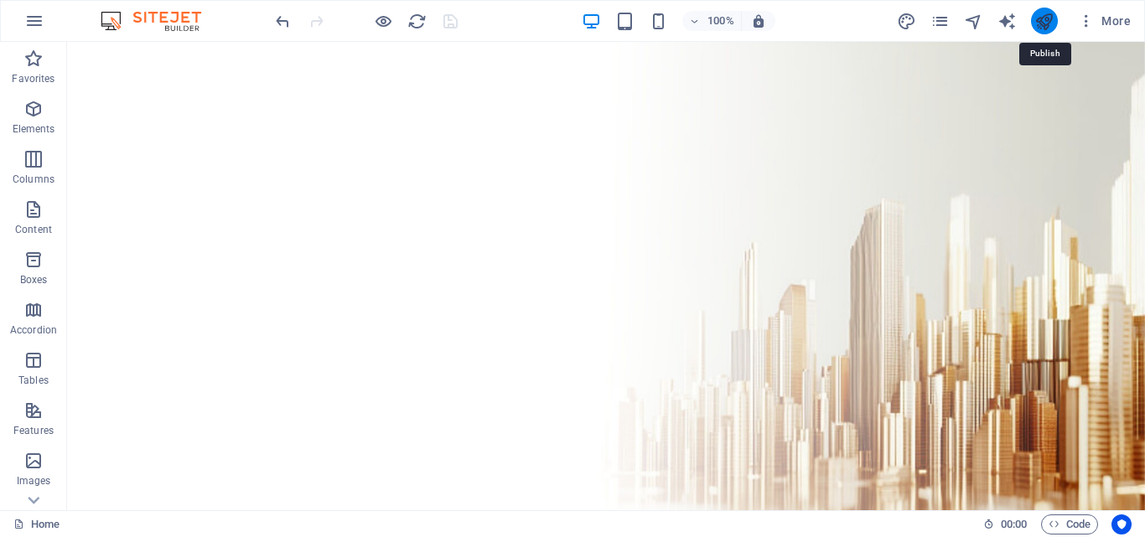
click at [1050, 18] on icon "publish" at bounding box center [1044, 21] width 19 height 19
